Goal: Check status: Check status

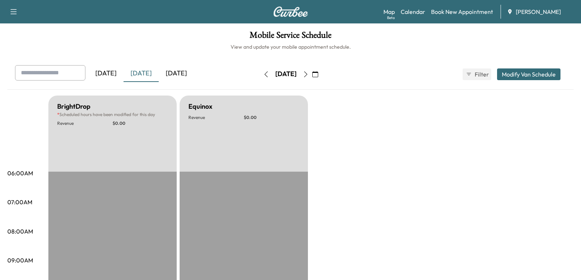
click at [318, 74] on icon "button" at bounding box center [315, 74] width 6 height 6
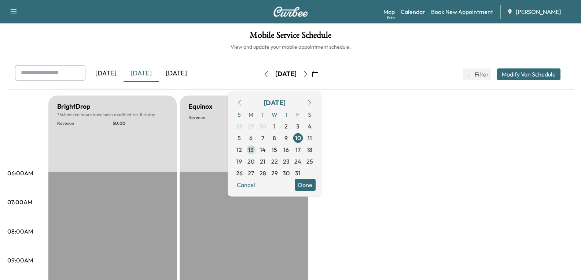
click at [253, 149] on span "13" at bounding box center [250, 149] width 5 height 9
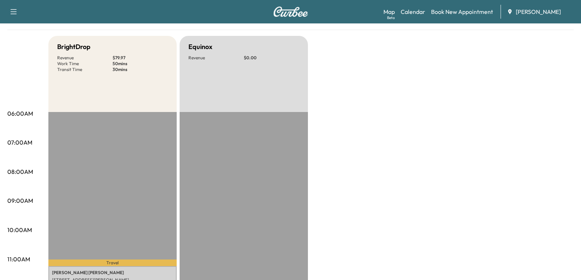
scroll to position [37, 0]
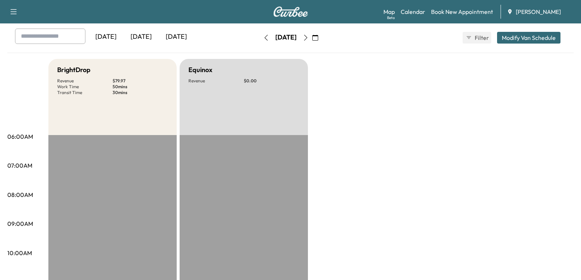
click at [318, 35] on icon "button" at bounding box center [315, 38] width 6 height 6
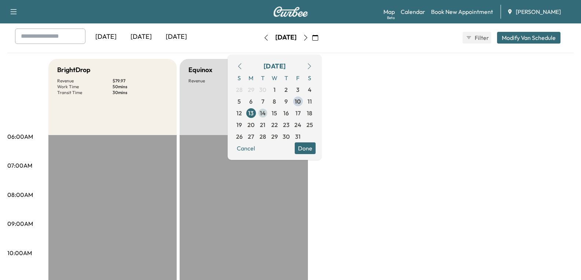
click at [268, 112] on span "14" at bounding box center [263, 113] width 12 height 12
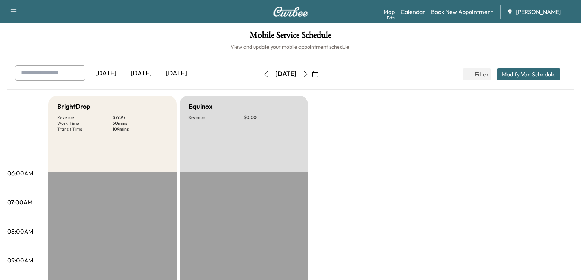
click at [321, 76] on button "button" at bounding box center [315, 74] width 12 height 12
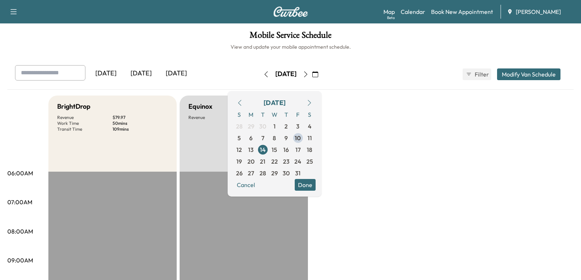
click at [277, 150] on span "15" at bounding box center [273, 149] width 5 height 9
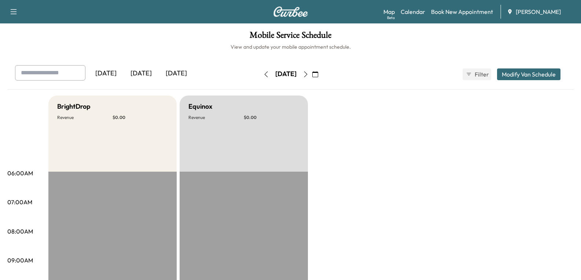
click at [318, 74] on icon "button" at bounding box center [315, 74] width 6 height 6
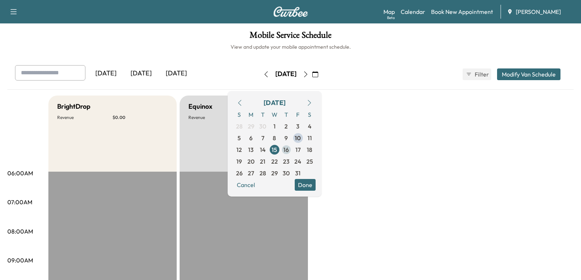
click at [289, 150] on span "16" at bounding box center [285, 149] width 5 height 9
